Goal: Entertainment & Leisure: Consume media (video, audio)

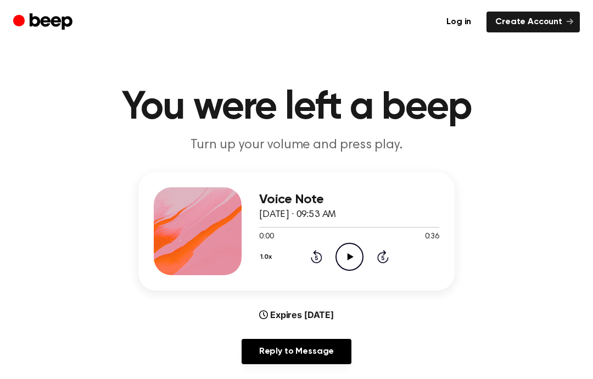
click at [341, 259] on icon "Play Audio" at bounding box center [349, 257] width 28 height 28
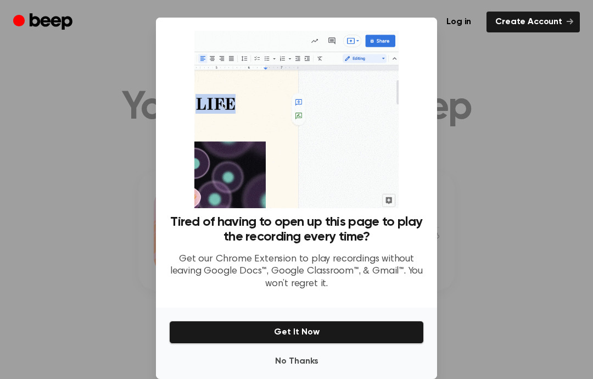
click at [525, 158] on div at bounding box center [296, 189] width 593 height 379
click at [296, 372] on button "No Thanks" at bounding box center [296, 361] width 255 height 22
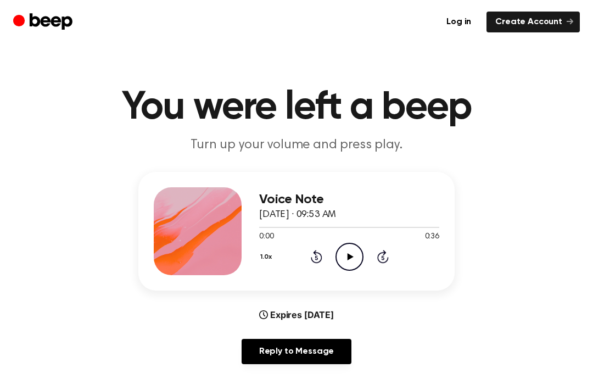
click at [360, 253] on icon "Play Audio" at bounding box center [349, 257] width 28 height 28
click at [313, 257] on icon "Rewind 5 seconds" at bounding box center [316, 256] width 12 height 14
click at [322, 256] on icon at bounding box center [317, 256] width 12 height 13
click at [321, 256] on icon at bounding box center [317, 256] width 12 height 13
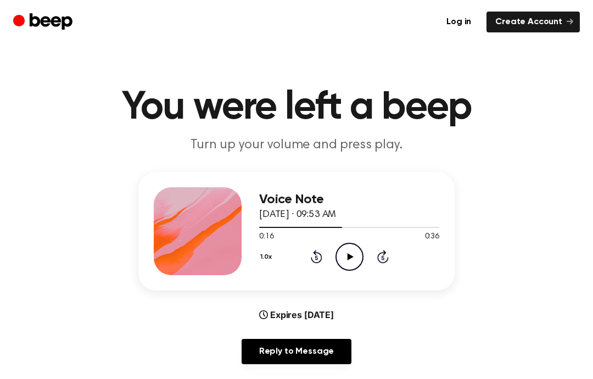
click at [321, 256] on icon at bounding box center [317, 256] width 12 height 13
click at [322, 257] on div "1.0x Rewind 5 seconds Play Audio Skip 5 seconds" at bounding box center [349, 257] width 180 height 28
click at [320, 261] on icon at bounding box center [317, 256] width 12 height 13
click at [319, 261] on icon at bounding box center [317, 256] width 12 height 13
click at [321, 261] on icon at bounding box center [317, 256] width 12 height 13
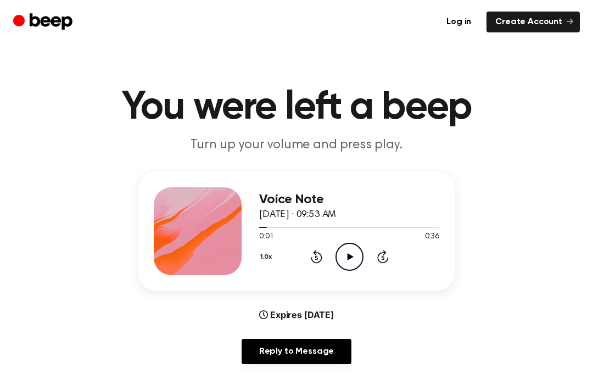
click at [320, 260] on icon at bounding box center [317, 256] width 12 height 13
click at [316, 262] on icon at bounding box center [317, 256] width 12 height 13
click at [344, 260] on icon "Play Audio" at bounding box center [349, 257] width 28 height 28
click at [307, 257] on div "1.0x Rewind 5 seconds Play Audio Skip 5 seconds" at bounding box center [349, 257] width 180 height 28
click at [312, 250] on icon "Rewind 5 seconds" at bounding box center [316, 256] width 12 height 14
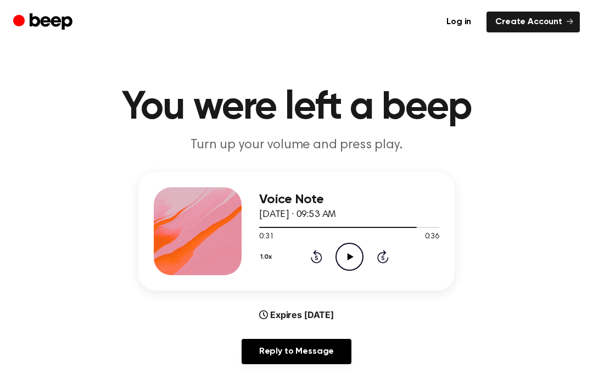
click at [313, 256] on icon "Rewind 5 seconds" at bounding box center [316, 256] width 12 height 14
click at [319, 257] on icon "Rewind 5 seconds" at bounding box center [316, 256] width 12 height 14
click at [319, 256] on icon "Rewind 5 seconds" at bounding box center [316, 256] width 12 height 14
click at [319, 257] on icon "Rewind 5 seconds" at bounding box center [316, 256] width 12 height 14
click at [318, 257] on icon "Rewind 5 seconds" at bounding box center [316, 256] width 12 height 14
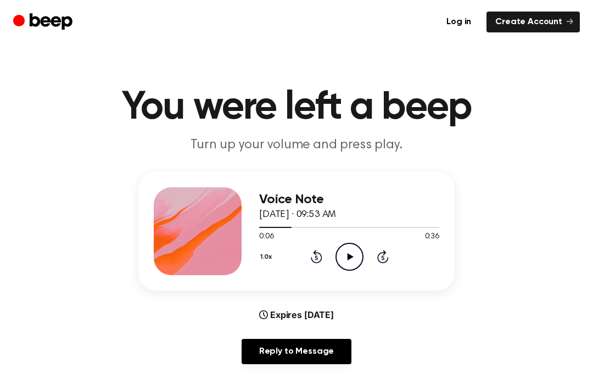
click at [315, 256] on icon "Rewind 5 seconds" at bounding box center [316, 256] width 12 height 14
click at [314, 256] on icon "Rewind 5 seconds" at bounding box center [316, 256] width 12 height 14
click at [315, 259] on icon "Rewind 5 seconds" at bounding box center [316, 256] width 12 height 14
click at [314, 259] on icon "Rewind 5 seconds" at bounding box center [316, 256] width 12 height 14
click at [315, 261] on icon "Rewind 5 seconds" at bounding box center [316, 256] width 12 height 14
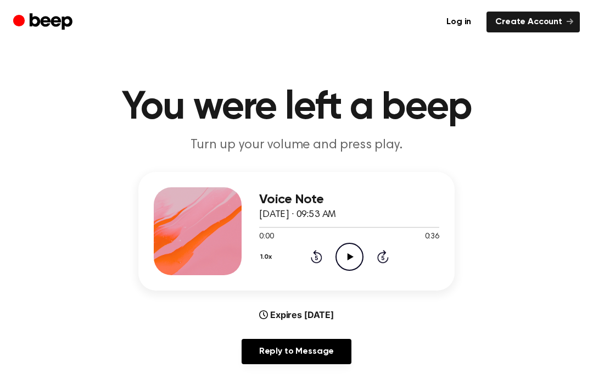
click at [578, 378] on main "You were left a beep Turn up your volume and press play. Voice Note [DATE] · 09…" at bounding box center [296, 354] width 593 height 708
click at [361, 255] on icon "Play Audio" at bounding box center [349, 257] width 28 height 28
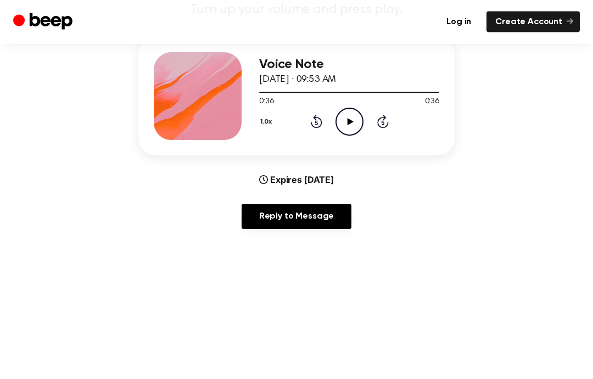
scroll to position [16, 0]
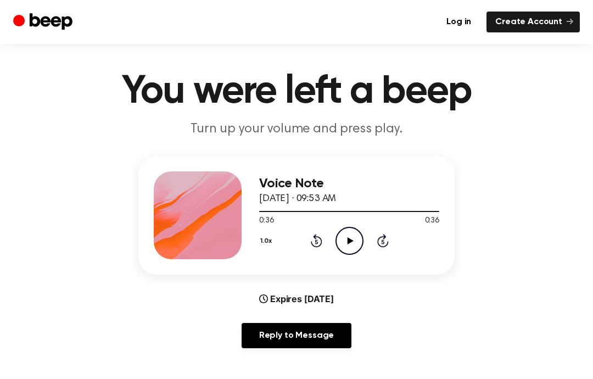
click at [363, 248] on icon "Play Audio" at bounding box center [349, 241] width 28 height 28
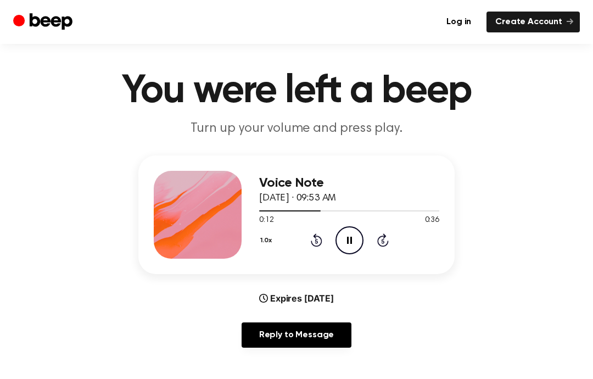
click at [362, 248] on icon "Pause Audio" at bounding box center [349, 240] width 28 height 28
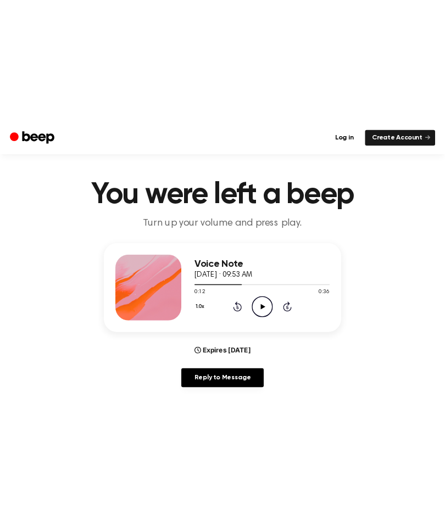
scroll to position [0, 0]
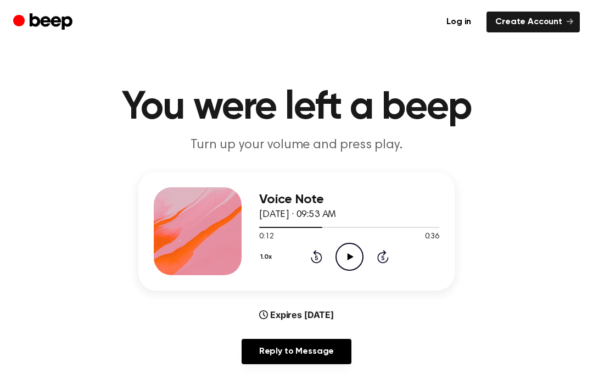
click at [338, 260] on icon "Play Audio" at bounding box center [349, 257] width 28 height 28
click at [351, 255] on icon at bounding box center [350, 256] width 6 height 7
click at [314, 260] on icon "Rewind 5 seconds" at bounding box center [316, 256] width 12 height 14
click at [346, 253] on icon "Pause Audio" at bounding box center [349, 257] width 28 height 28
click at [339, 271] on div "Voice Note [DATE] · 09:53 AM 0:00 0:36 Your browser does not support the [objec…" at bounding box center [349, 231] width 180 height 88
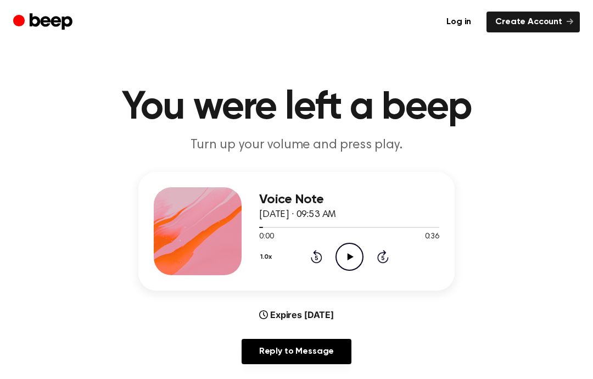
click at [357, 254] on icon "Play Audio" at bounding box center [349, 257] width 28 height 28
click at [591, 356] on main "You were left a beep Turn up your volume and press play. Voice Note [DATE] · 09…" at bounding box center [296, 354] width 593 height 708
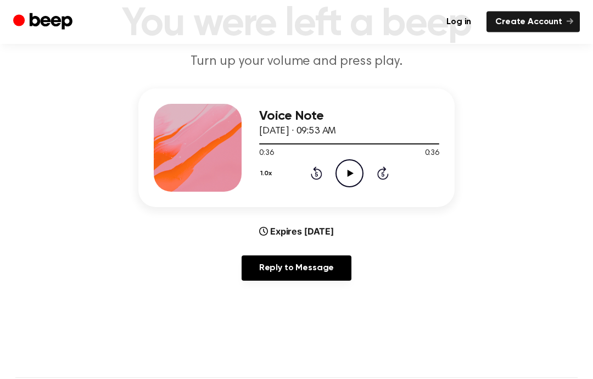
scroll to position [83, 0]
